Goal: Information Seeking & Learning: Learn about a topic

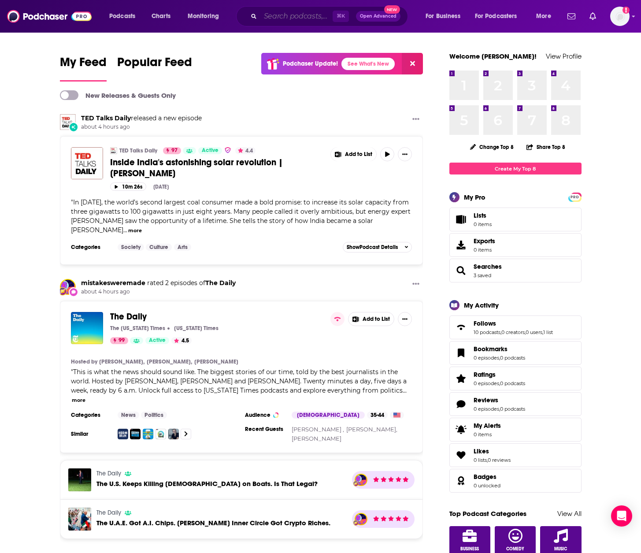
click at [284, 17] on input "Search podcasts, credits, & more..." at bounding box center [296, 16] width 72 height 14
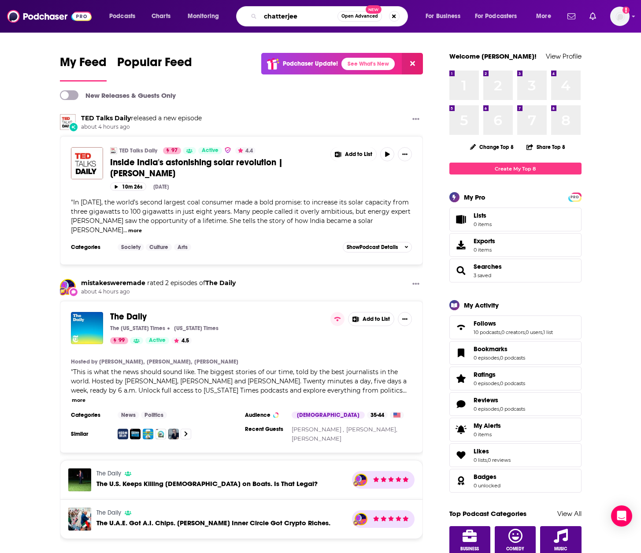
type input "chatterjee"
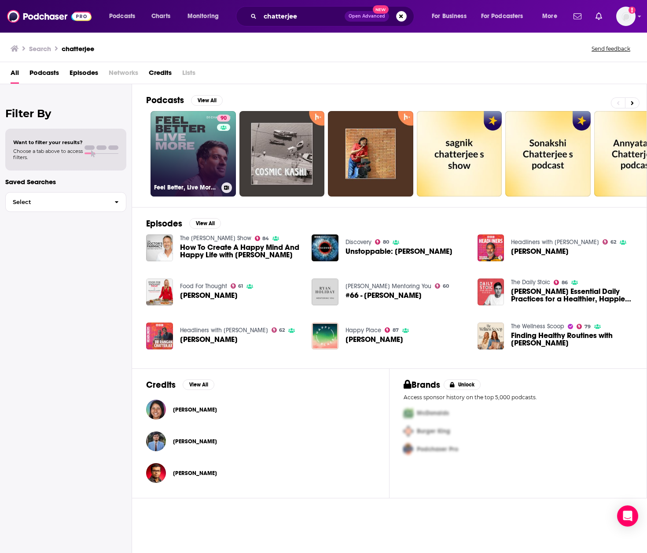
click at [184, 177] on link "90 Feel Better, Live More with [PERSON_NAME]" at bounding box center [193, 153] width 85 height 85
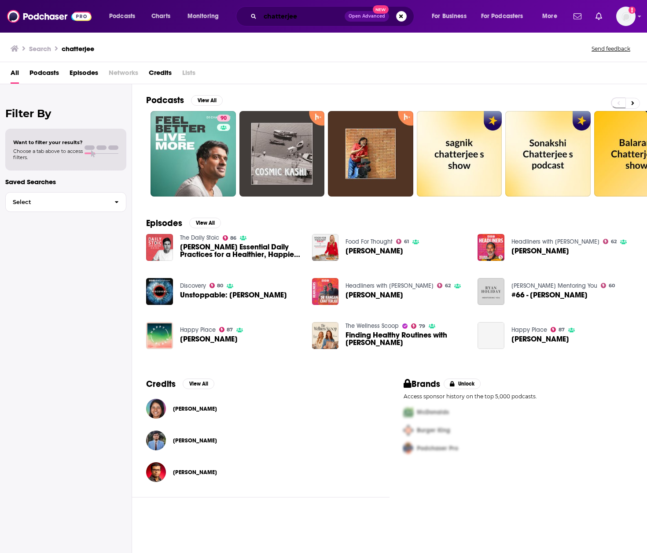
click at [300, 15] on input "chatterjee" at bounding box center [302, 16] width 85 height 14
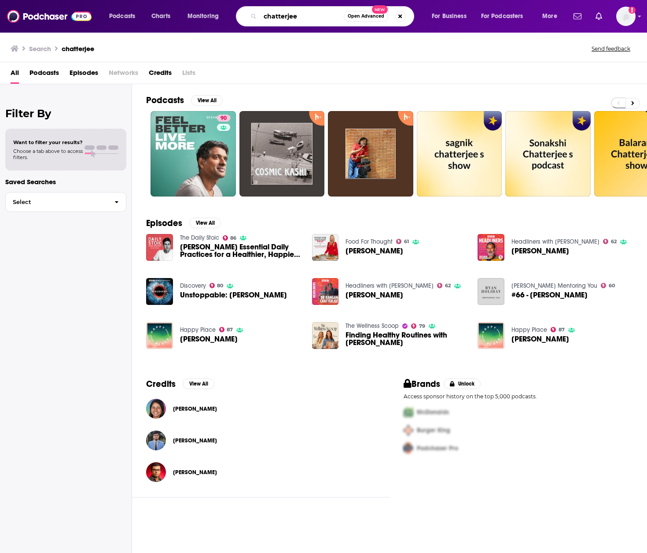
click at [300, 15] on input "chatterjee" at bounding box center [302, 16] width 84 height 14
type input "c"
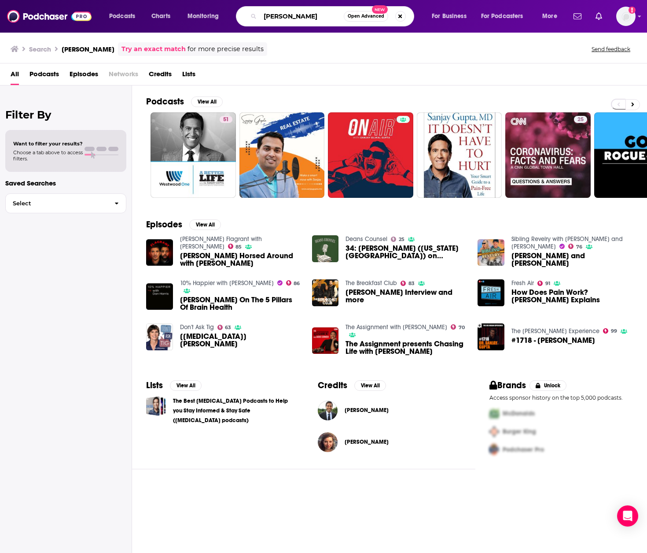
drag, startPoint x: 284, startPoint y: 17, endPoint x: 232, endPoint y: 16, distance: 51.5
click at [232, 16] on div "Podcasts Charts Monitoring sanjay gupta Open Advanced New For Business For Podc…" at bounding box center [334, 16] width 463 height 20
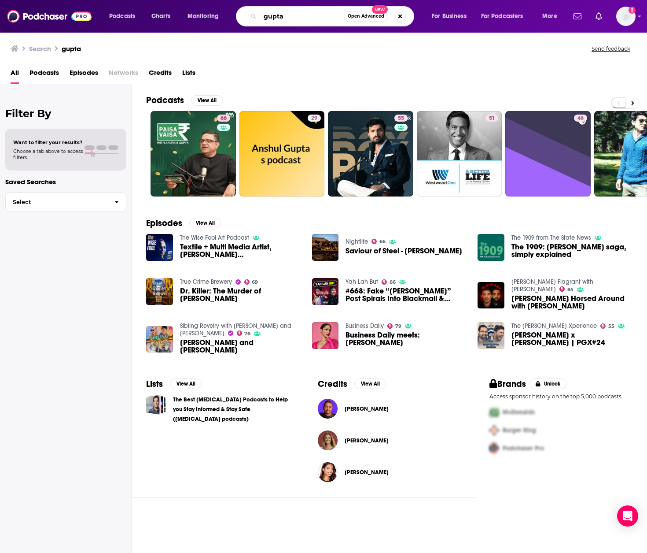
click at [266, 14] on input "gupta" at bounding box center [302, 16] width 84 height 14
type input "sanjay gupta"
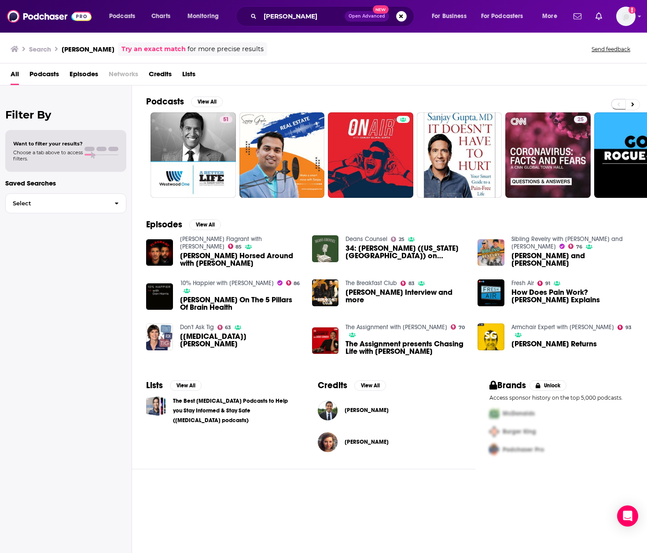
click at [48, 73] on span "Podcasts" at bounding box center [45, 76] width 30 height 18
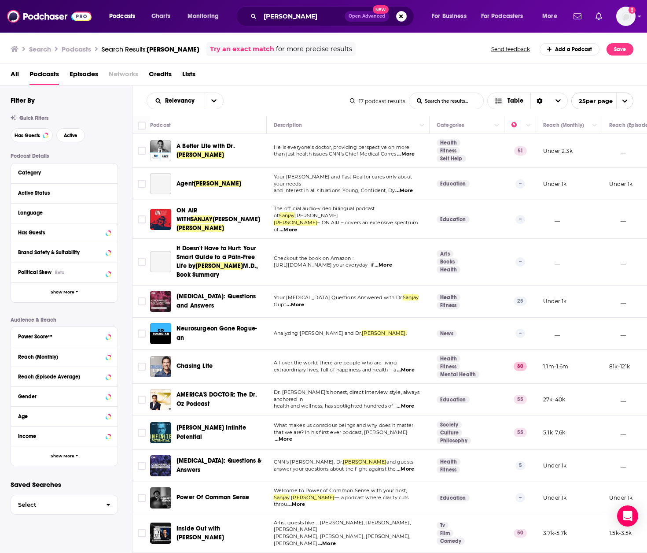
click at [193, 149] on span "A Better Life with Dr." at bounding box center [206, 145] width 59 height 7
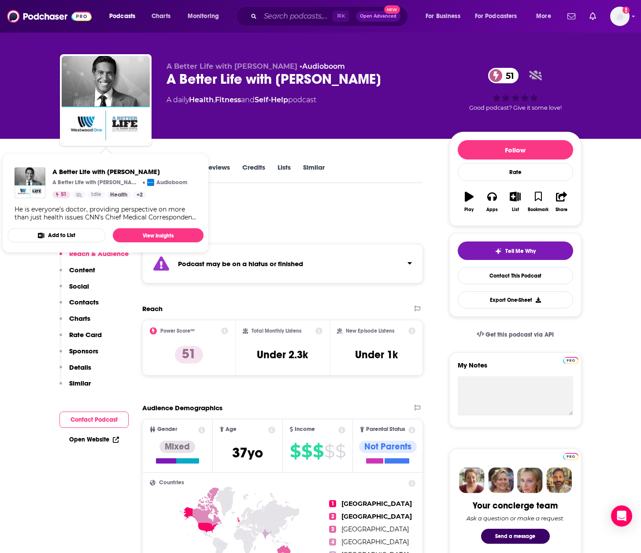
scroll to position [11, 0]
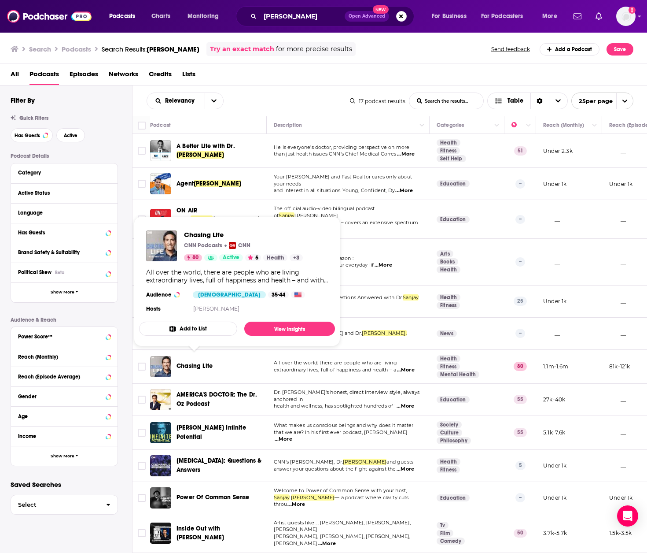
click at [198, 362] on span "Chasing Life" at bounding box center [195, 365] width 36 height 7
